Goal: Task Accomplishment & Management: Use online tool/utility

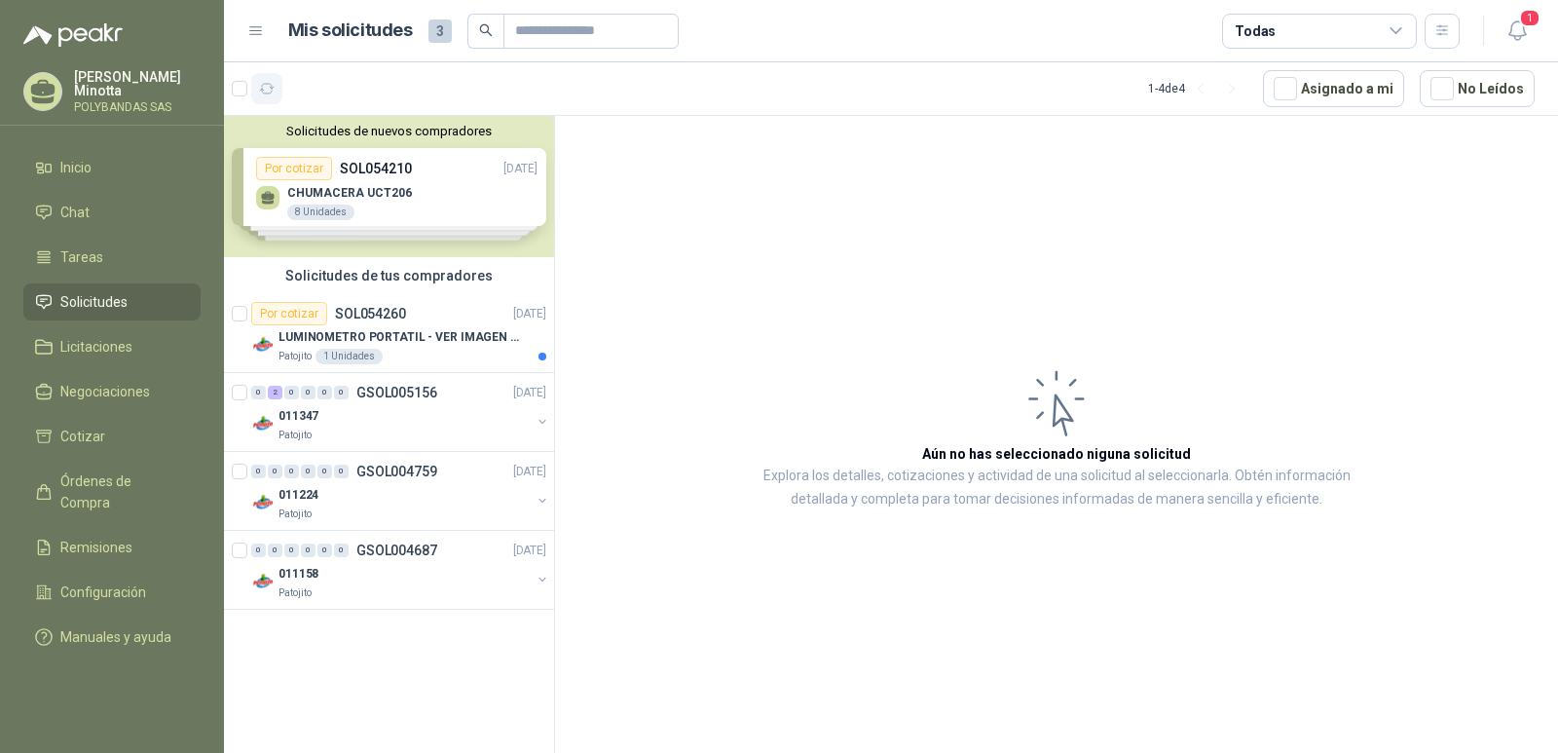
click at [274, 92] on icon "button" at bounding box center [267, 89] width 17 height 17
click at [366, 335] on p "LUMINOMETRO PORTATIL - VER IMAGEN ADJUNTA" at bounding box center [400, 337] width 242 height 19
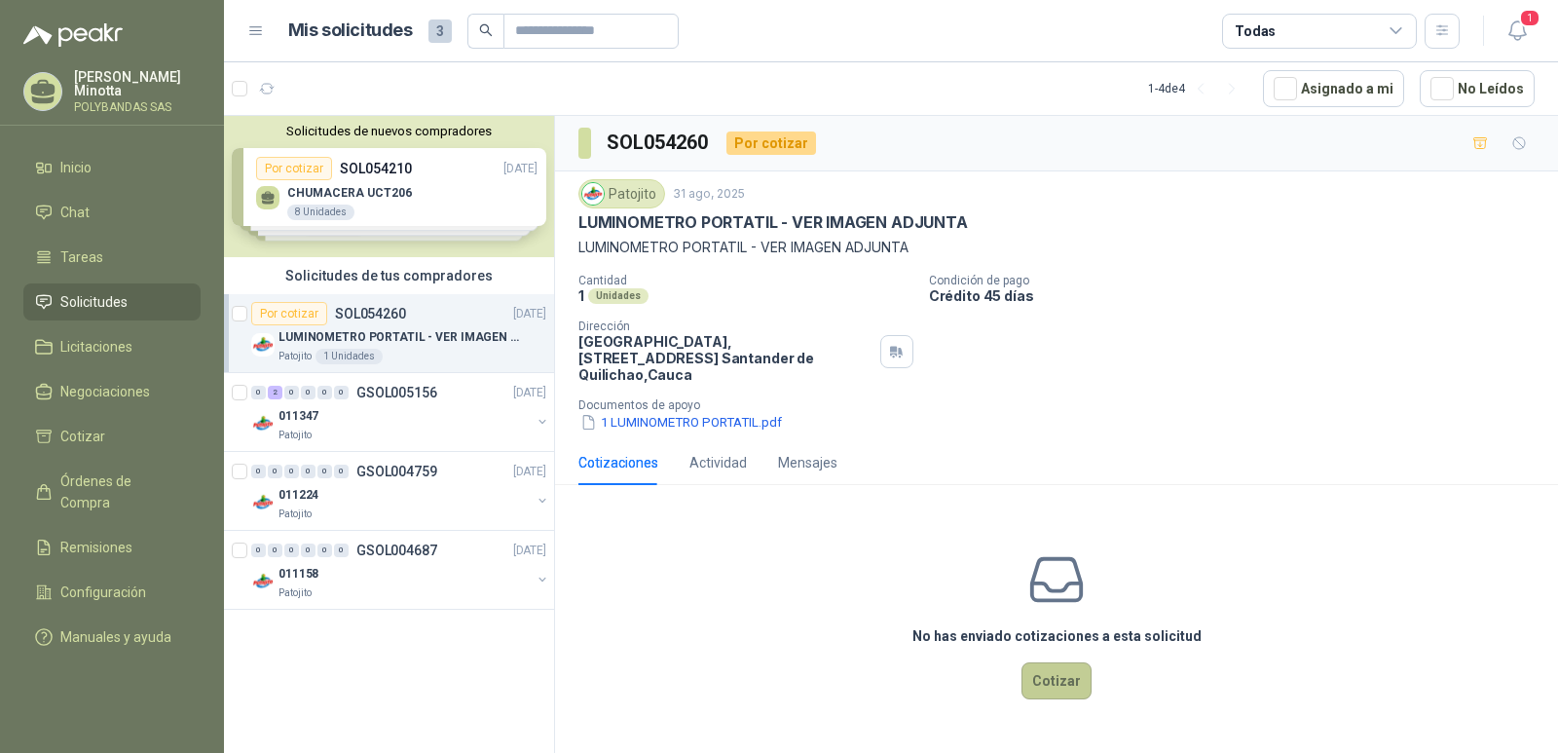
click at [1049, 666] on button "Cotizar" at bounding box center [1057, 680] width 70 height 37
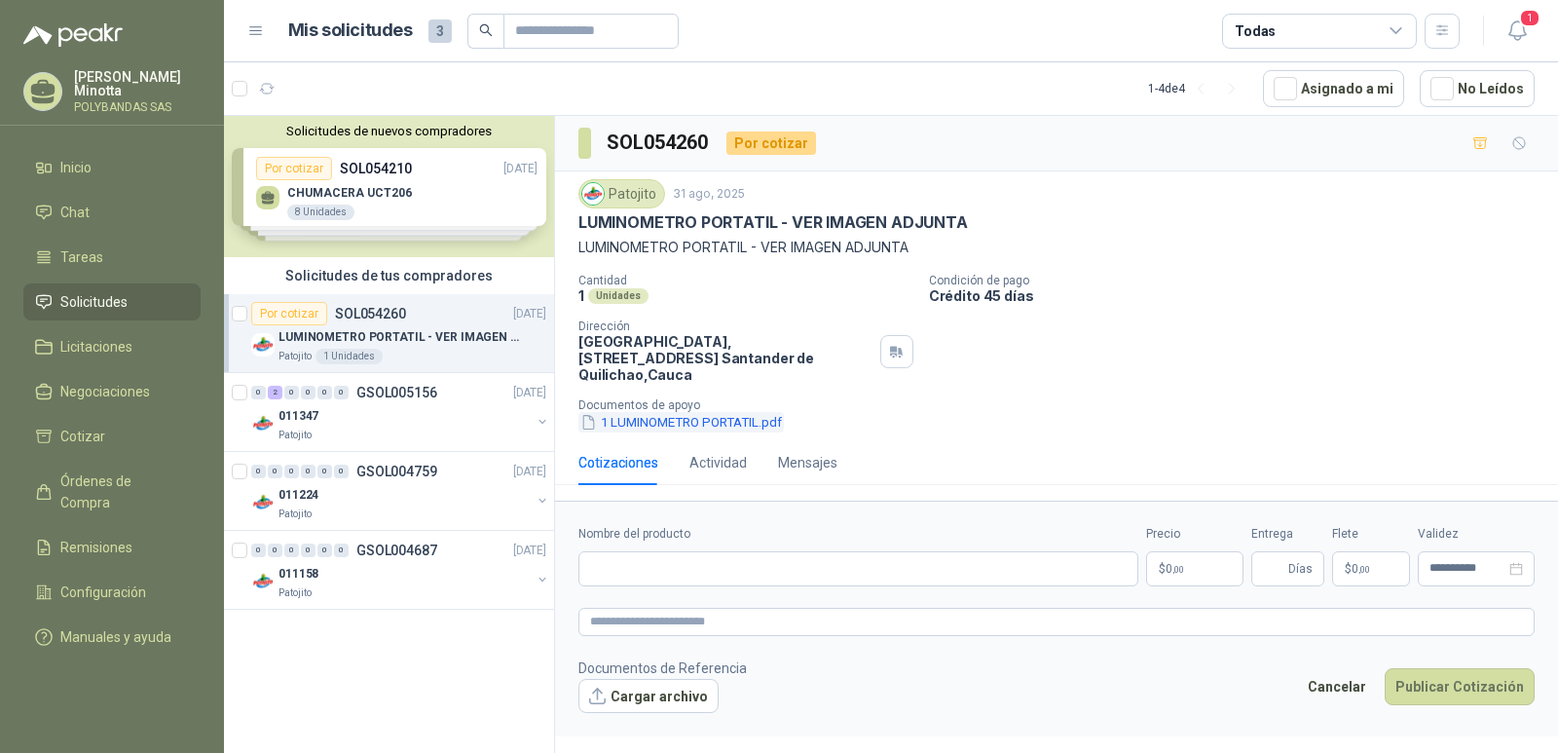
click at [771, 412] on button "1 LUMINOMETRO PORTATIL.pdf" at bounding box center [680, 422] width 205 height 20
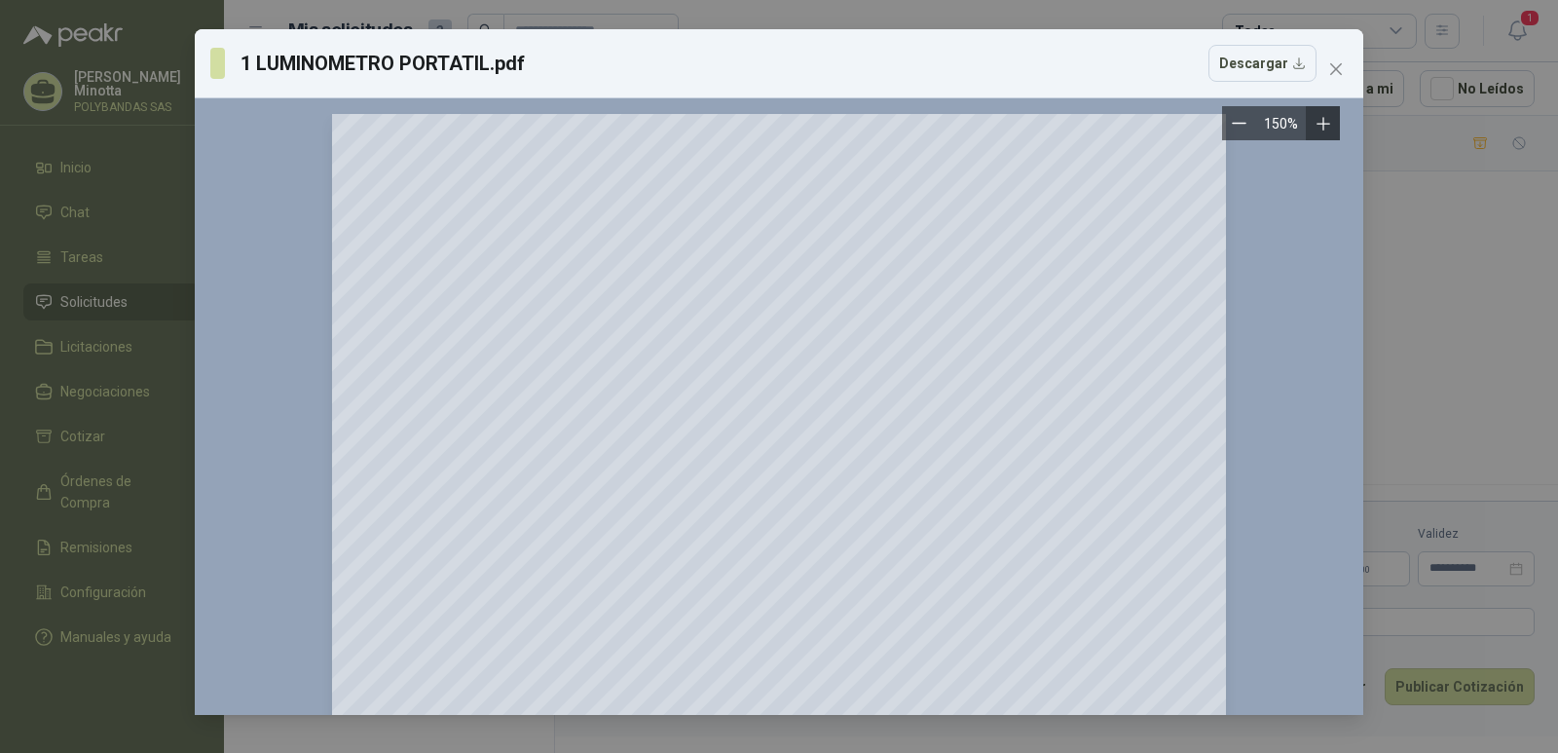
click at [1314, 128] on icon "Zoom in" at bounding box center [1323, 123] width 19 height 19
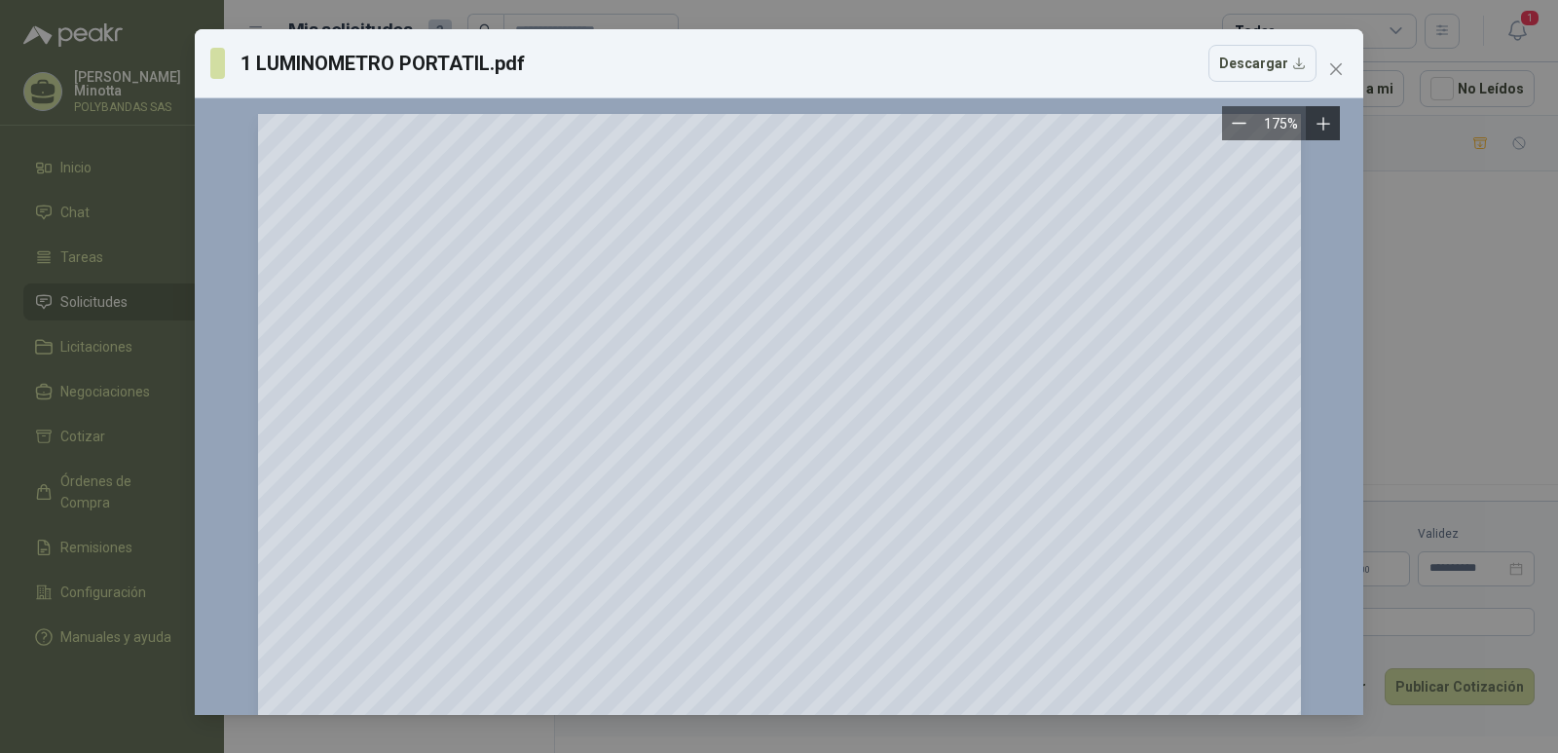
click at [1314, 128] on icon "Zoom in" at bounding box center [1323, 123] width 19 height 19
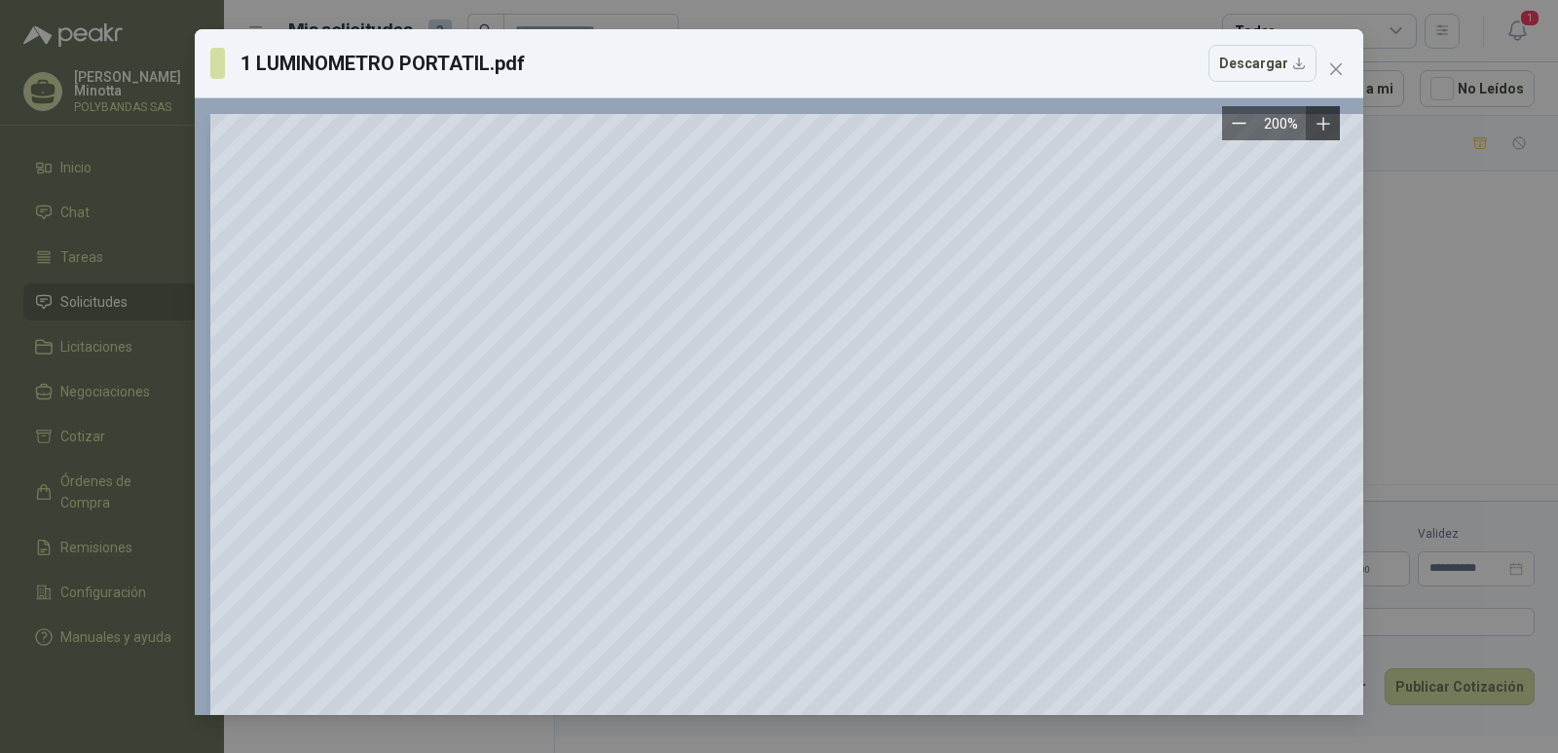
click at [1317, 128] on icon "Zoom in" at bounding box center [1323, 123] width 19 height 19
click at [1339, 61] on icon "close" at bounding box center [1336, 69] width 16 height 16
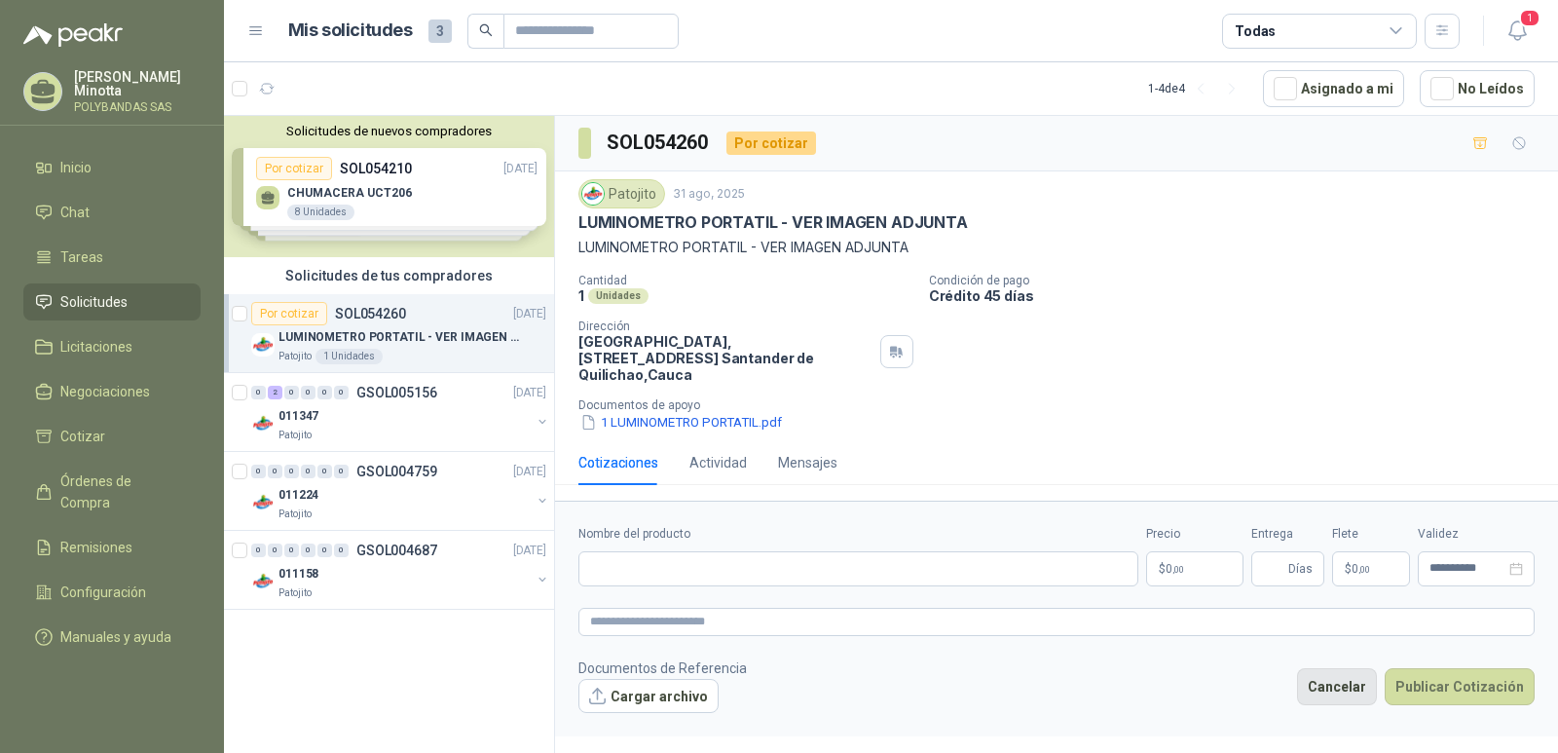
click at [1346, 668] on button "Cancelar" at bounding box center [1337, 686] width 80 height 37
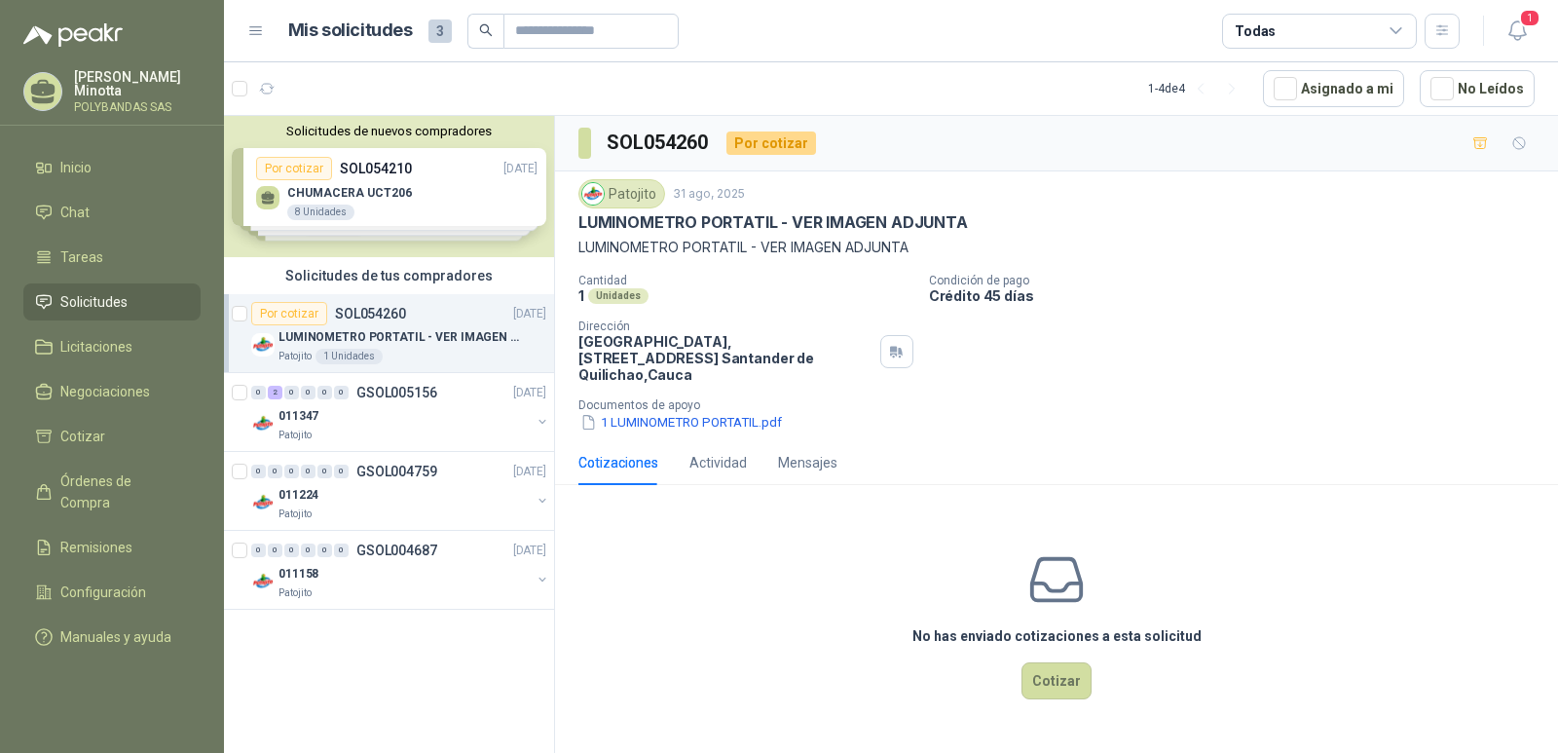
click at [374, 129] on button "Solicitudes de nuevos compradores" at bounding box center [389, 131] width 315 height 15
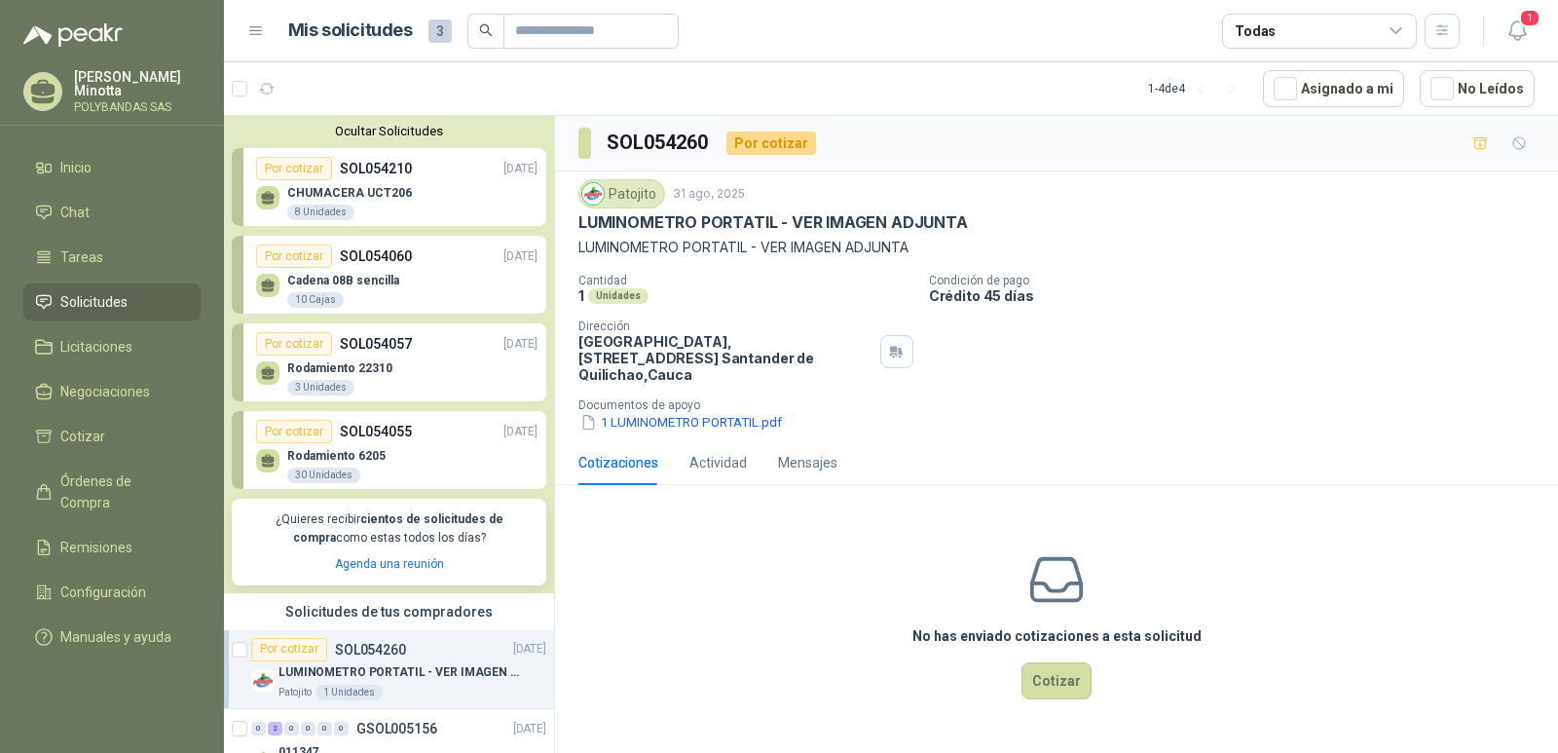
click at [374, 129] on button "Ocultar Solicitudes" at bounding box center [389, 131] width 315 height 15
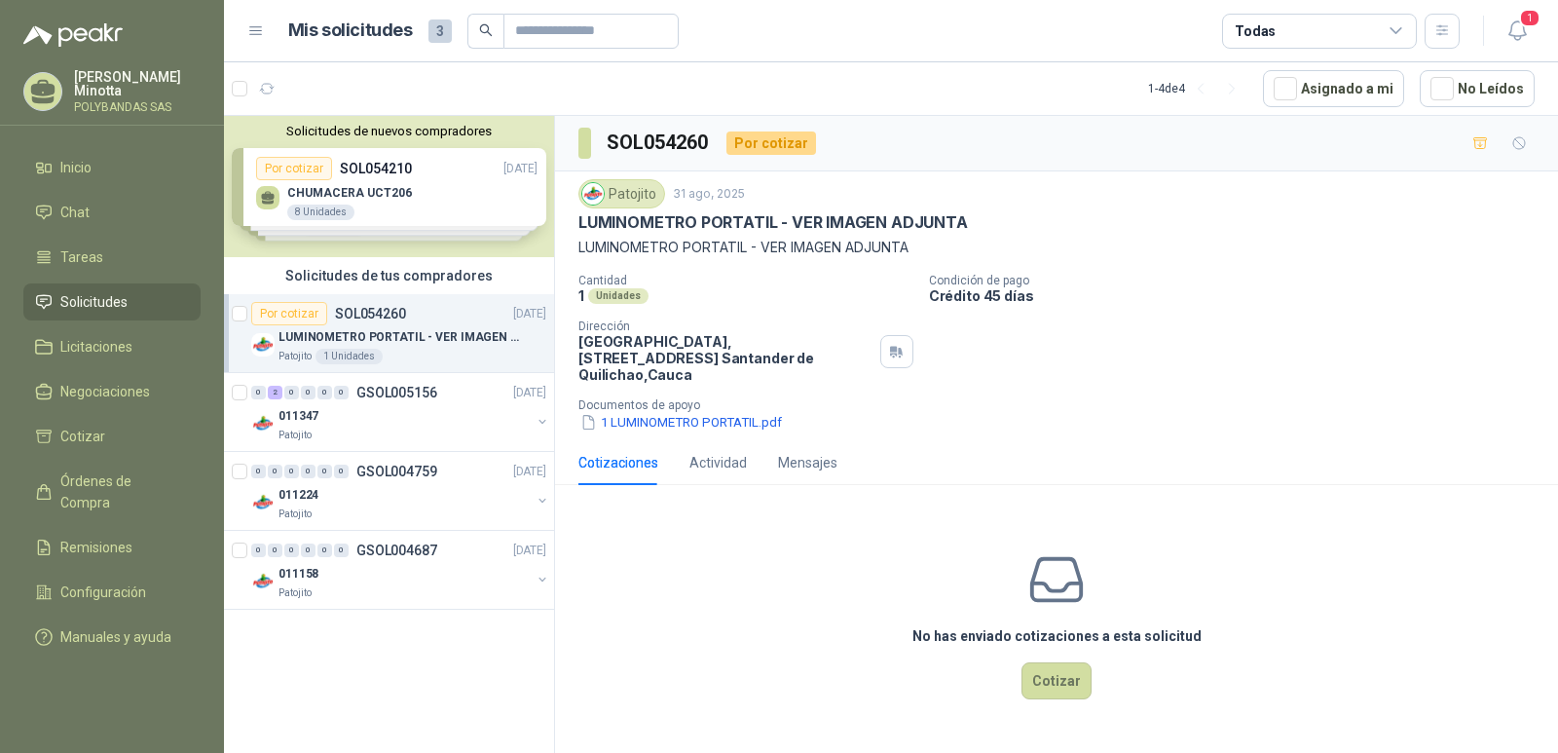
click at [86, 95] on p "Solanyi [PERSON_NAME]" at bounding box center [137, 83] width 127 height 27
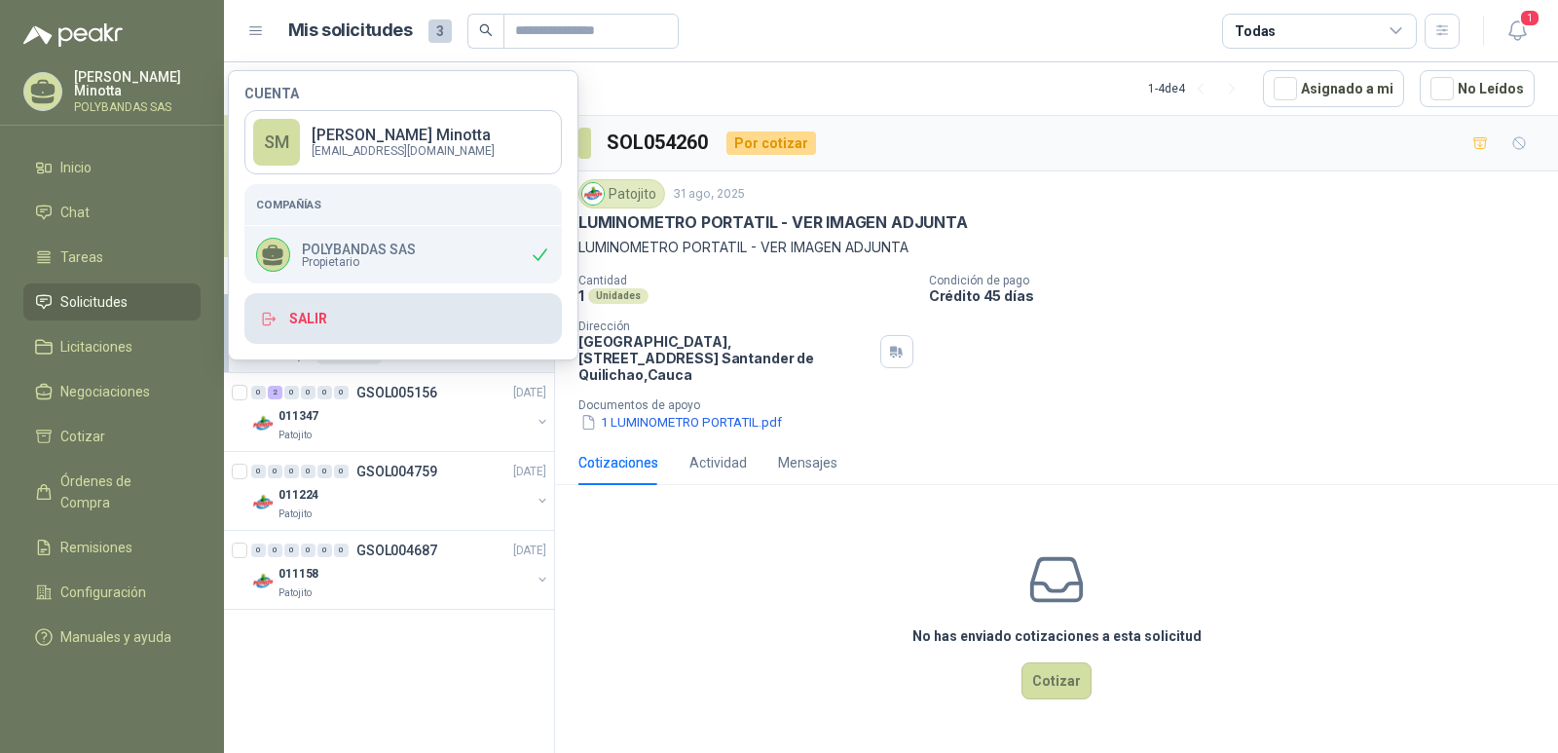
click at [335, 315] on button "Salir" at bounding box center [402, 318] width 317 height 51
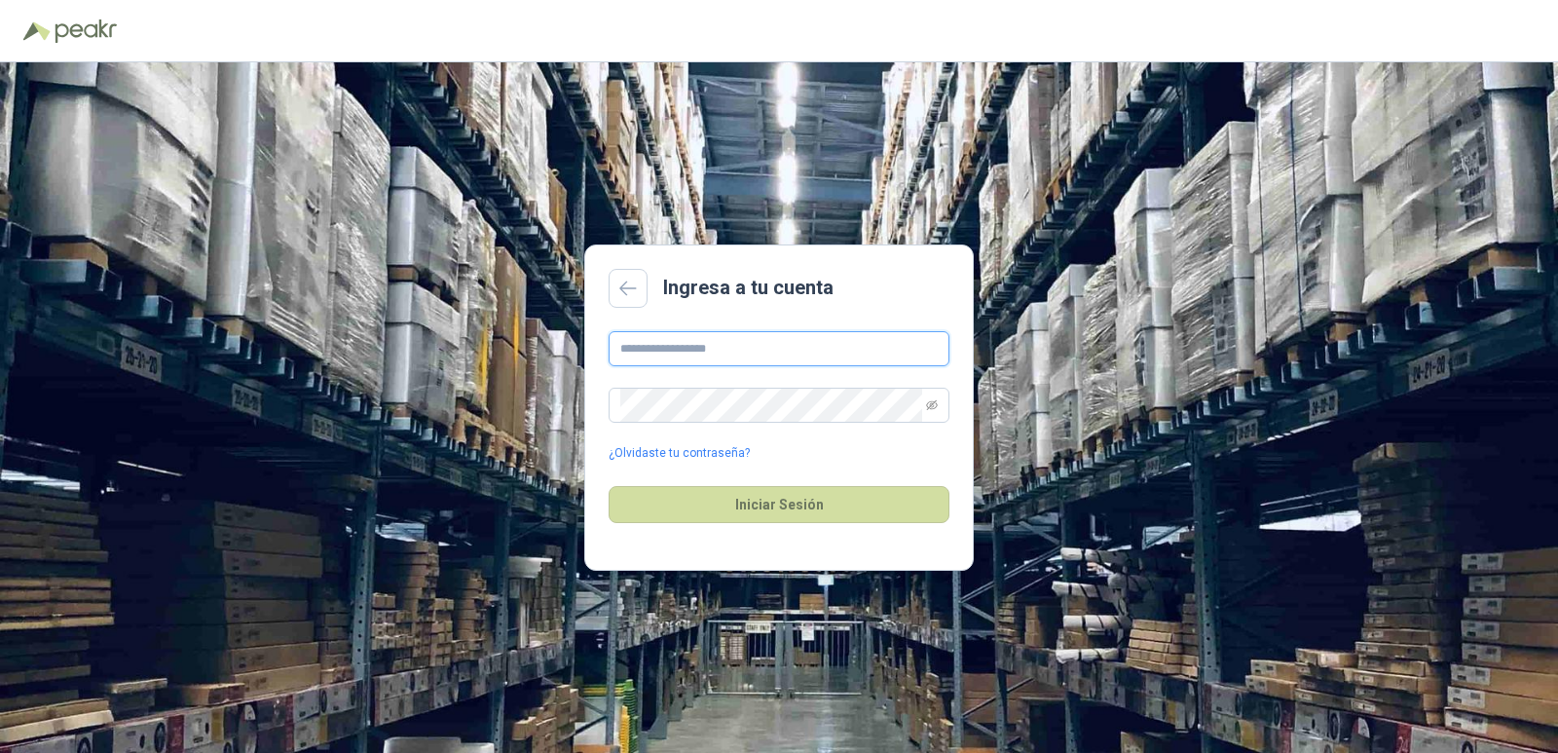
type input "**********"
click at [1169, 480] on div "**********" at bounding box center [779, 407] width 1558 height 690
click at [759, 512] on button "Iniciar Sesión" at bounding box center [779, 504] width 341 height 37
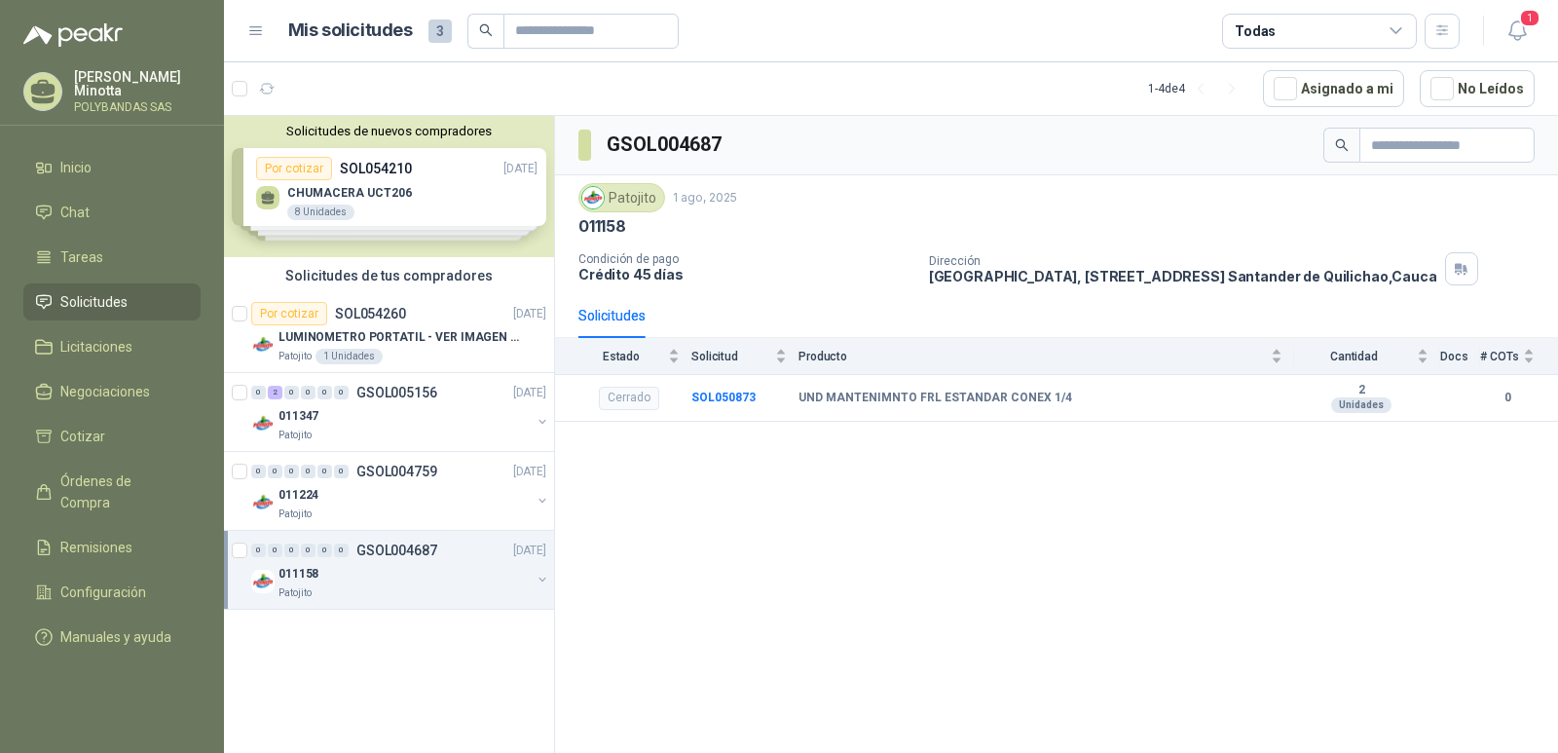
click at [396, 134] on button "Solicitudes de nuevos compradores" at bounding box center [389, 131] width 315 height 15
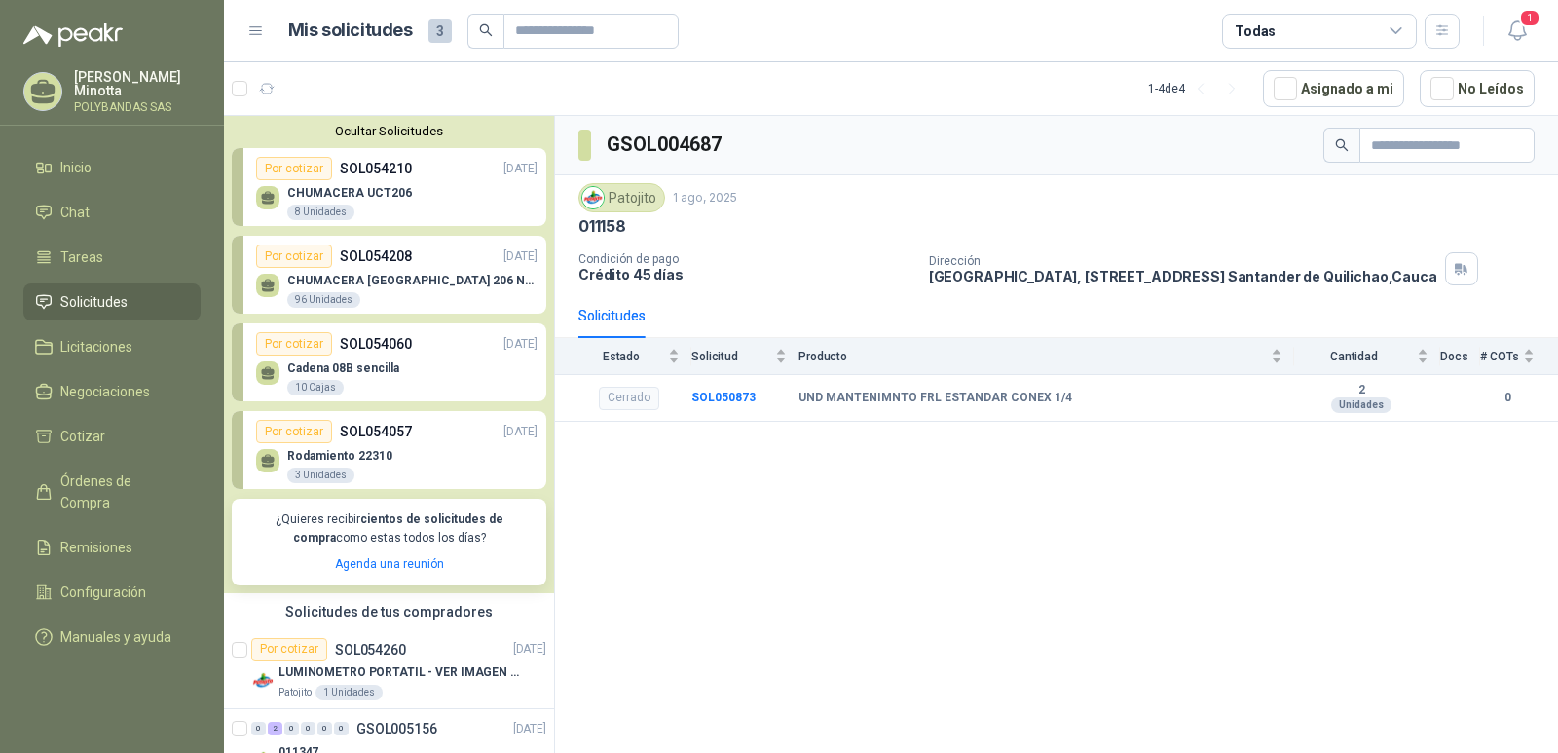
click at [365, 130] on button "Ocultar Solicitudes" at bounding box center [389, 131] width 315 height 15
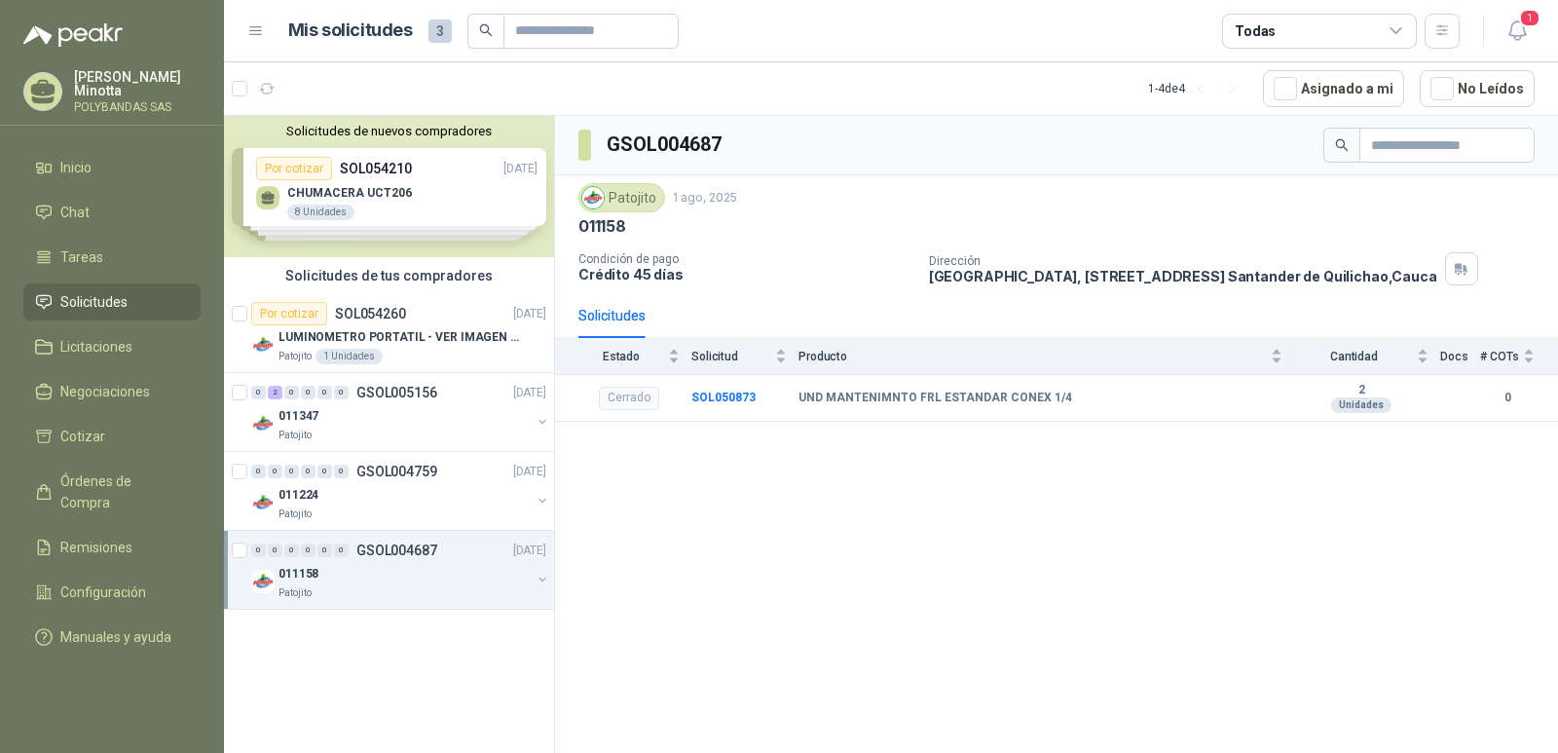
click at [416, 679] on div "Solicitudes de nuevos compradores Por cotizar SOL054210 29/08/25 CHUMACERA UCT2…" at bounding box center [389, 438] width 331 height 644
click at [85, 175] on span "Inicio" at bounding box center [75, 167] width 31 height 21
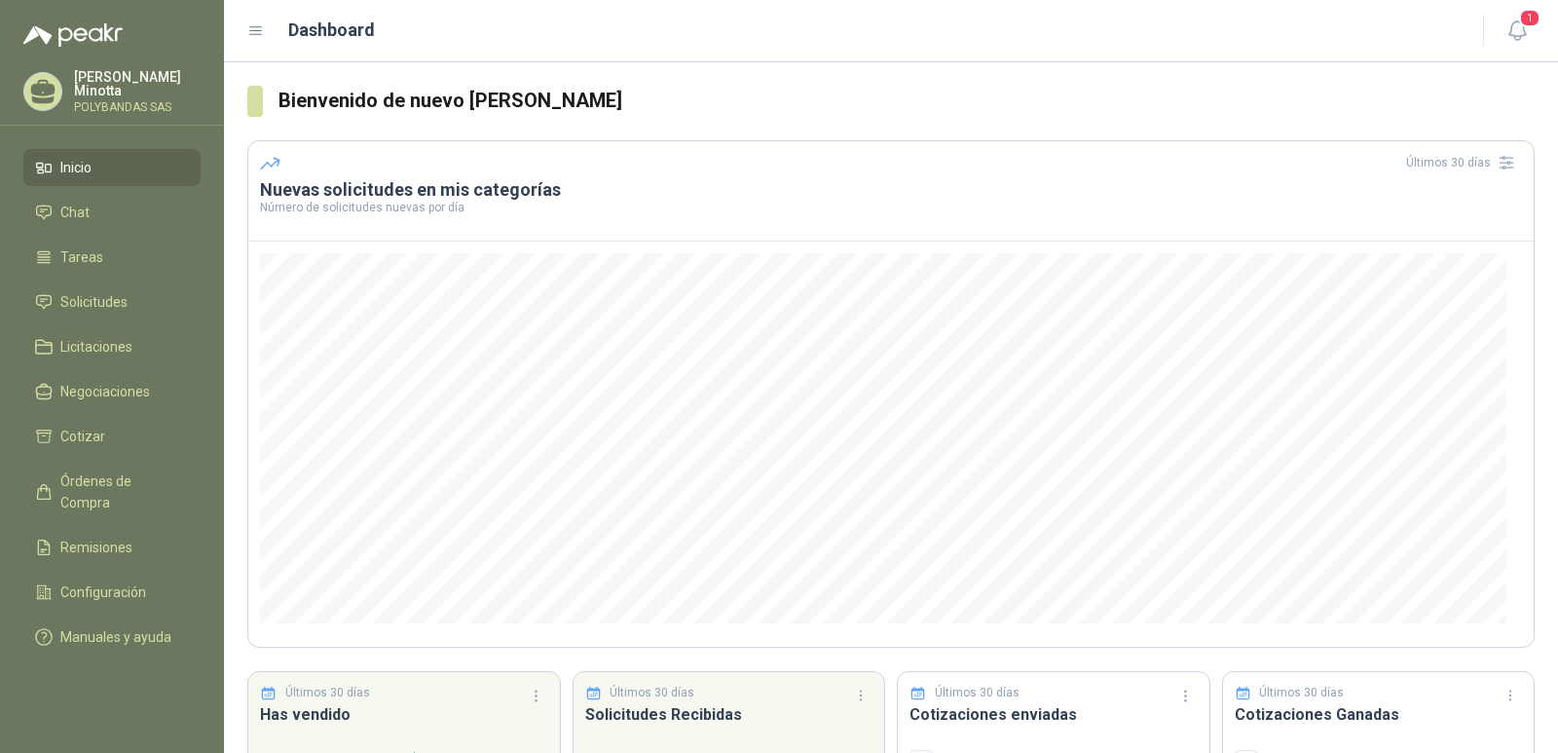
click at [87, 324] on ul "Inicio Chat Tareas Solicitudes Licitaciones Negociaciones Cotizar Órdenes de Co…" at bounding box center [112, 406] width 224 height 514
click at [84, 307] on span "Solicitudes" at bounding box center [93, 301] width 67 height 21
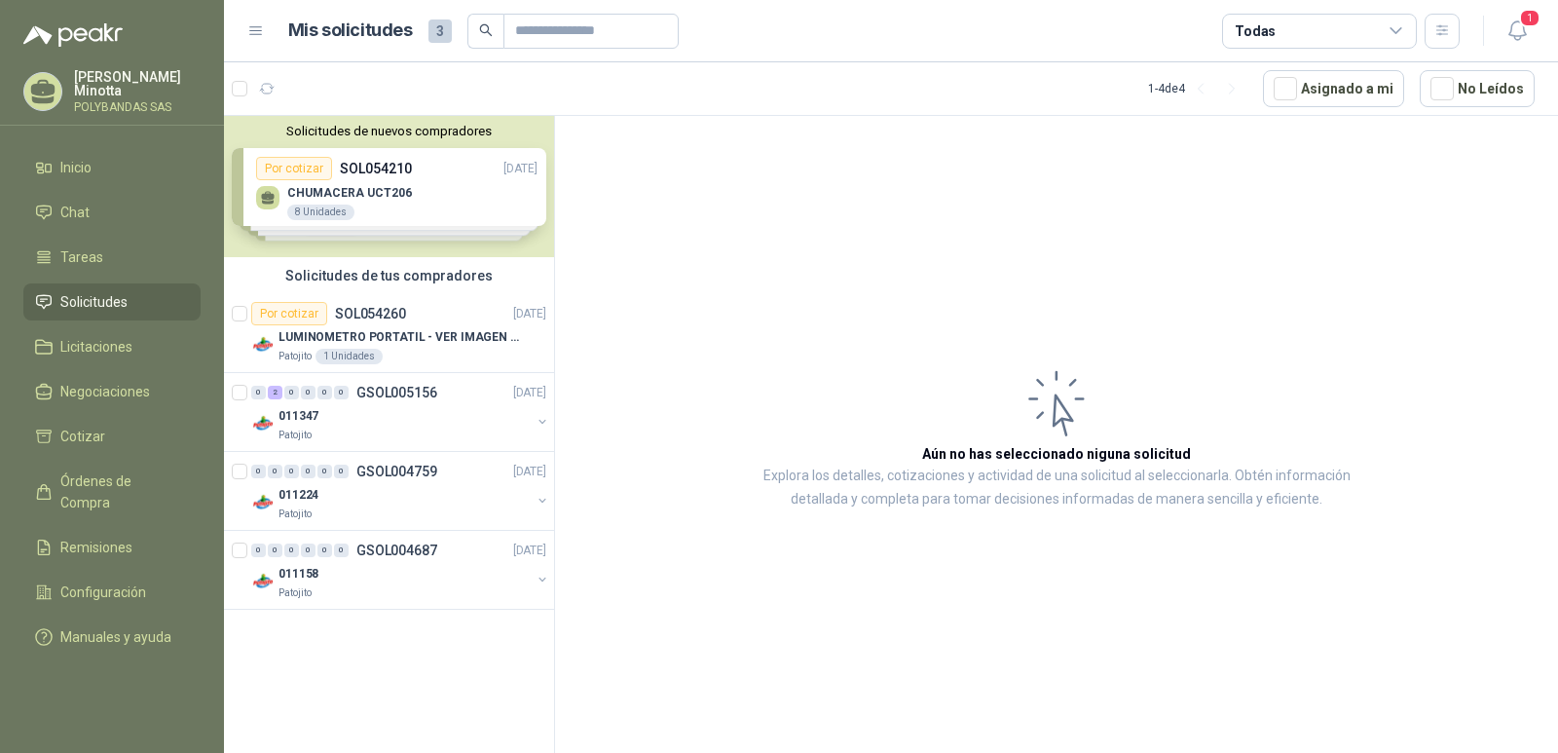
click at [110, 90] on p "Solanyi [PERSON_NAME]" at bounding box center [137, 83] width 127 height 27
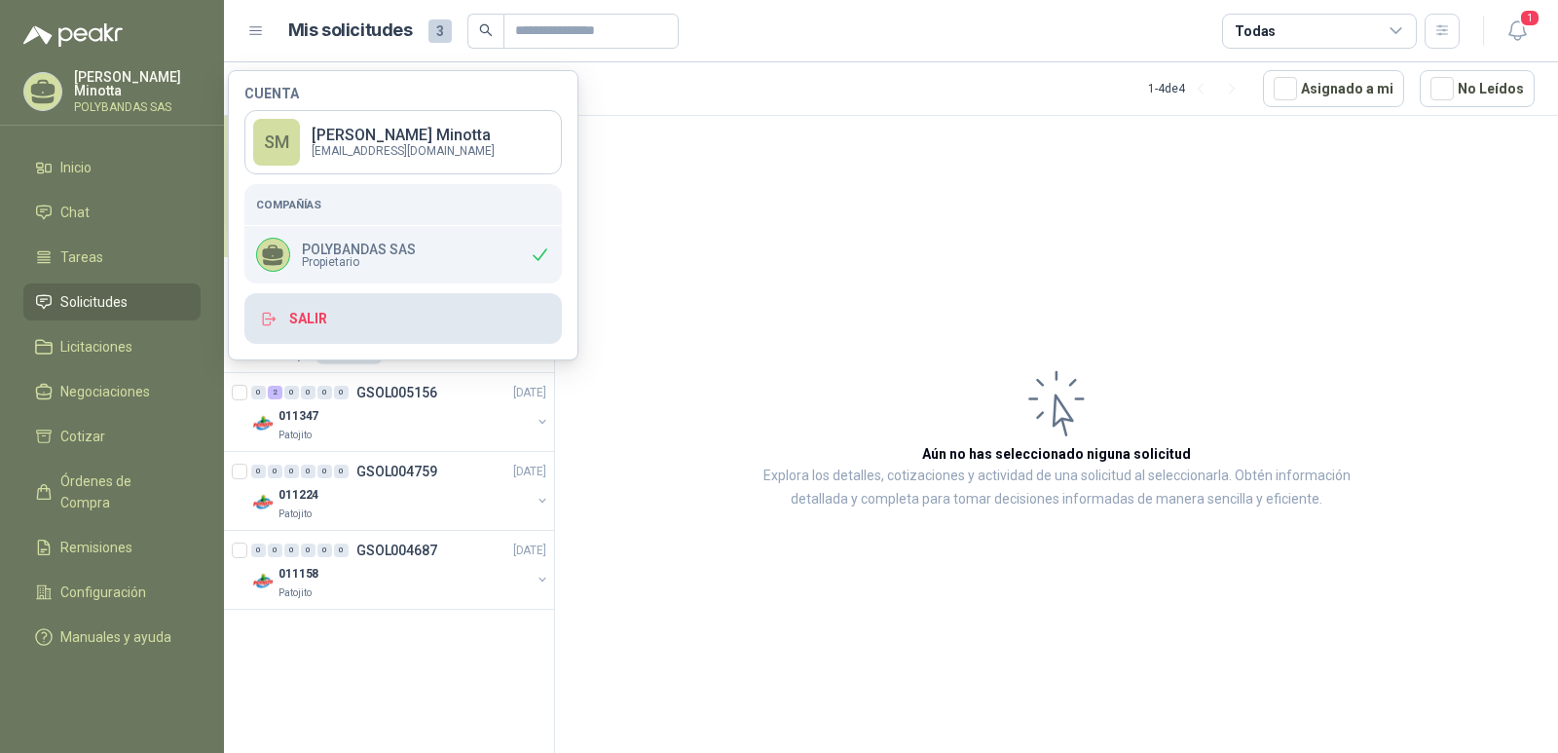
click at [422, 336] on button "Salir" at bounding box center [402, 318] width 317 height 51
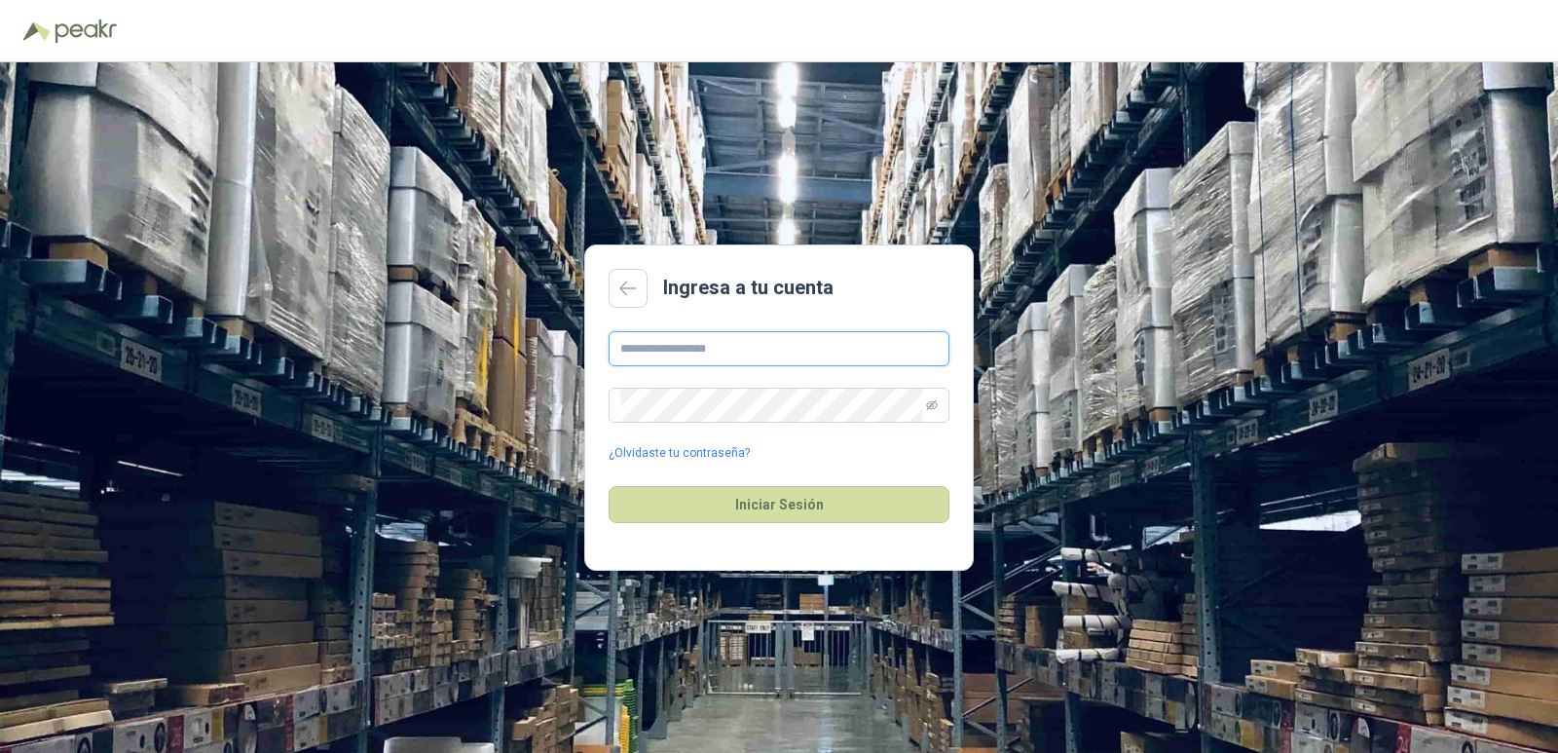
type input "**********"
